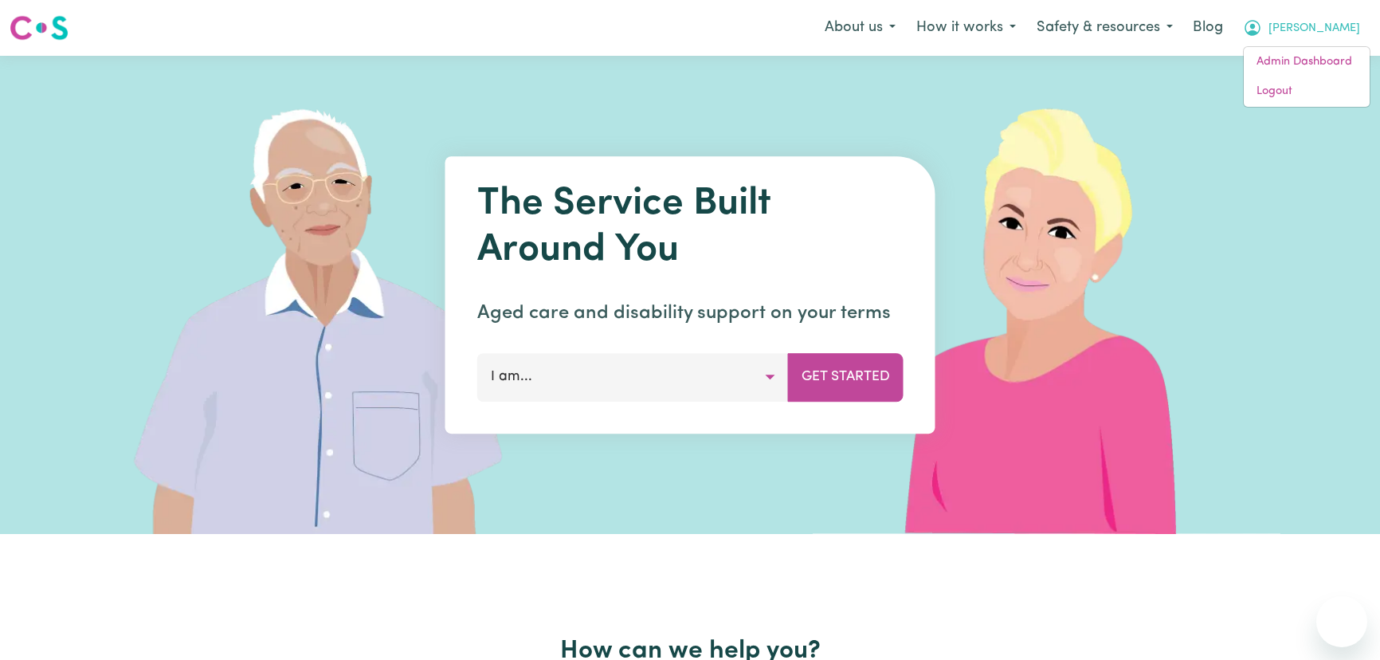
click at [1320, 87] on link "Logout" at bounding box center [1307, 91] width 126 height 30
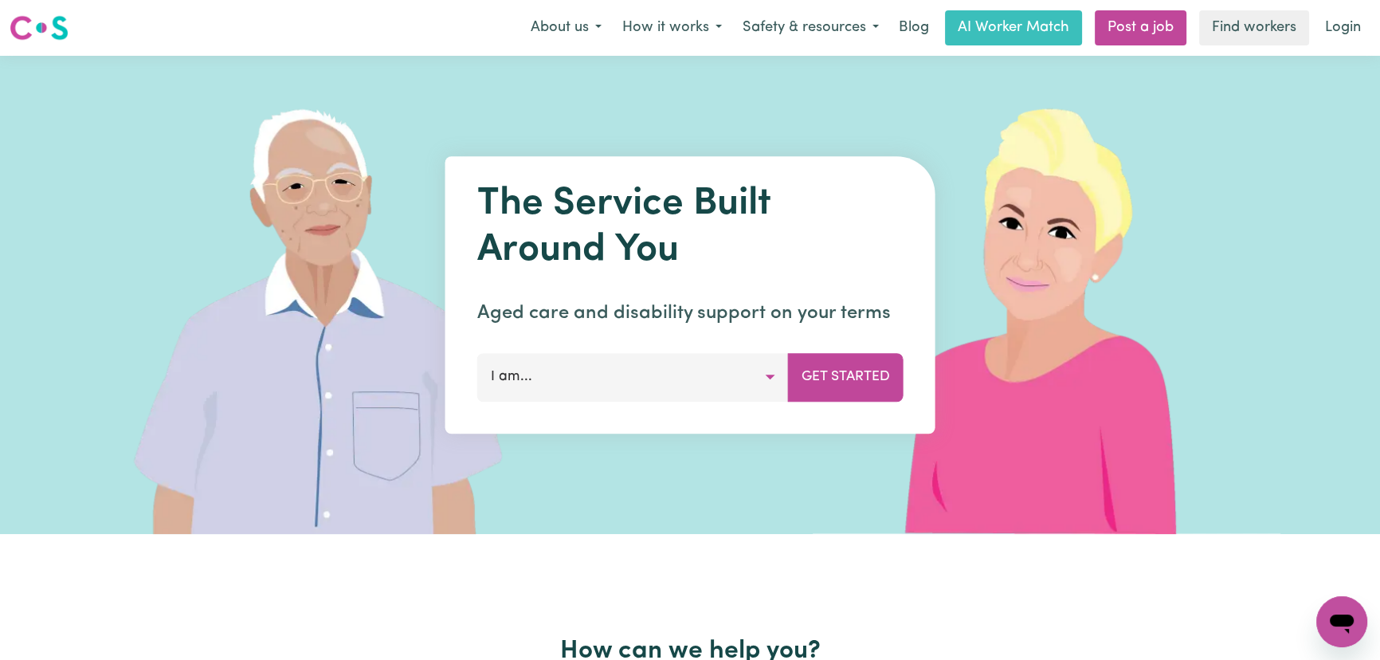
click at [1352, 29] on link "Login" at bounding box center [1343, 27] width 55 height 35
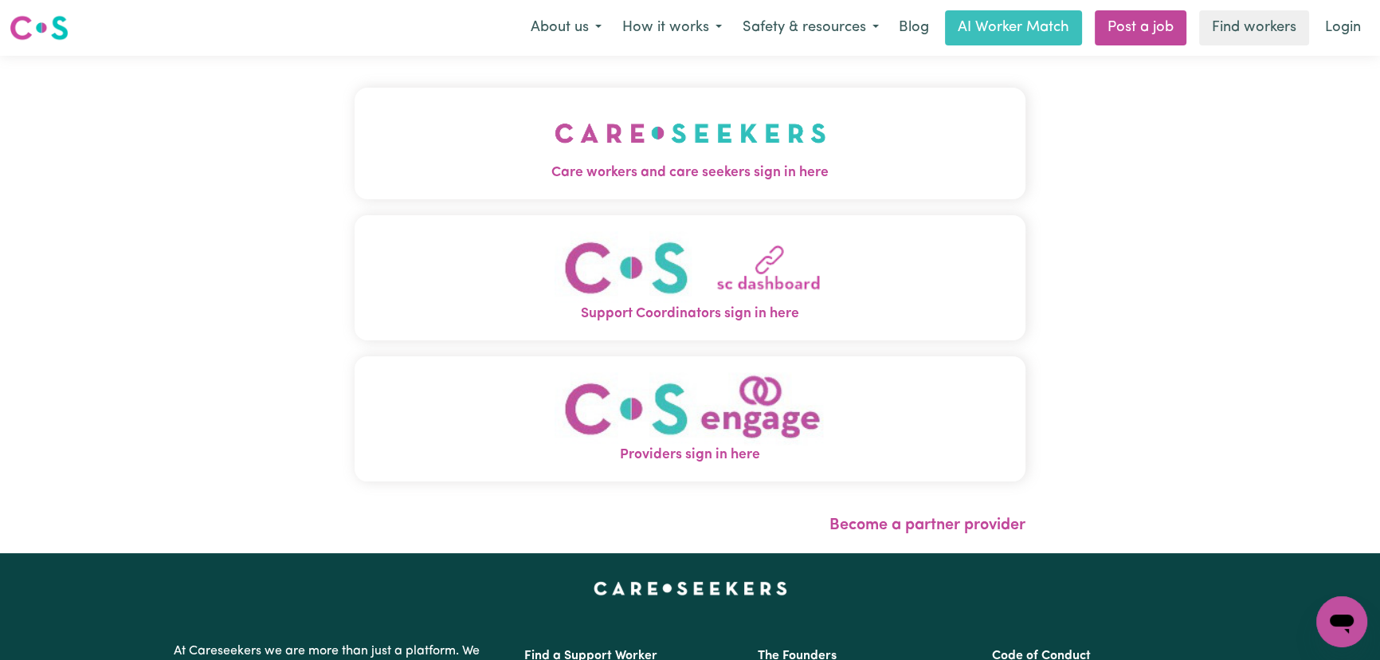
click at [590, 149] on img "Care workers and care seekers sign in here" at bounding box center [691, 133] width 272 height 59
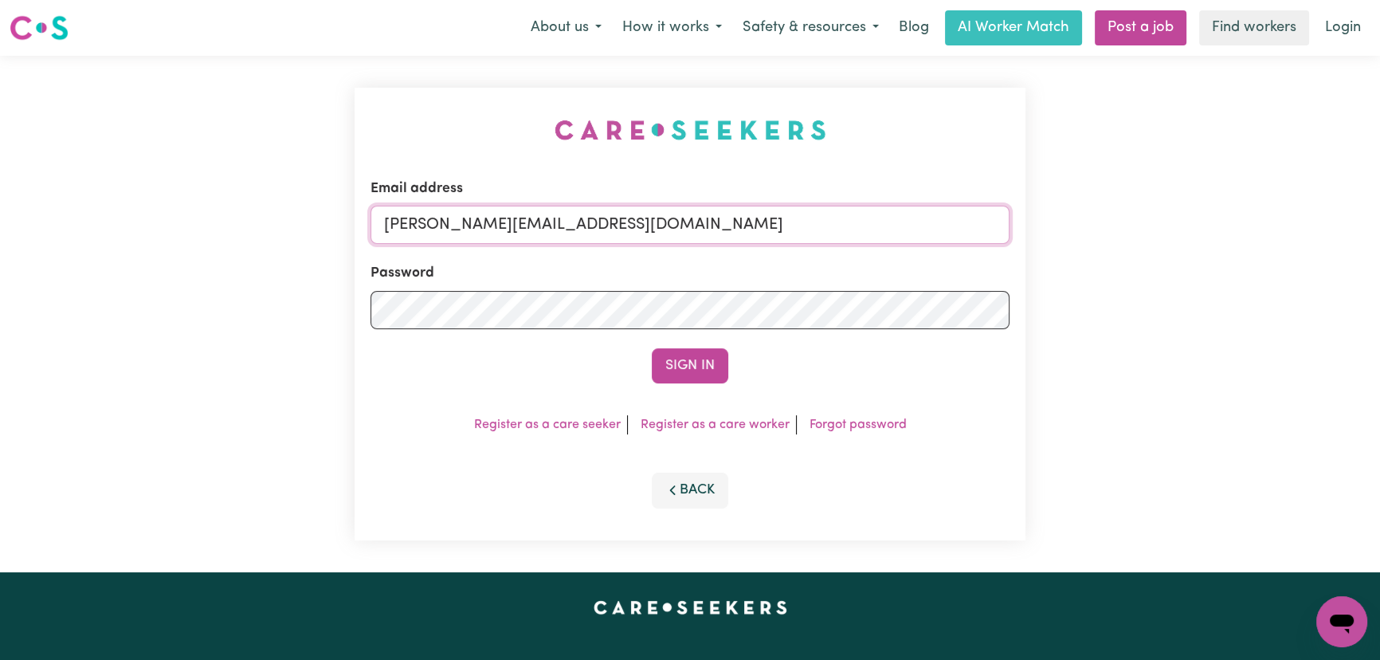
click at [701, 236] on input "[PERSON_NAME][EMAIL_ADDRESS][DOMAIN_NAME]" at bounding box center [690, 225] width 639 height 38
drag, startPoint x: 776, startPoint y: 223, endPoint x: 465, endPoint y: 223, distance: 310.8
click at [465, 223] on input "[EMAIL_ADDRESS][DOMAIN_NAME]" at bounding box center [690, 225] width 639 height 38
type input "[EMAIL_ADDRESS][DOMAIN_NAME]"
click at [705, 365] on button "Sign In" at bounding box center [690, 365] width 76 height 35
